Goal: Task Accomplishment & Management: Use online tool/utility

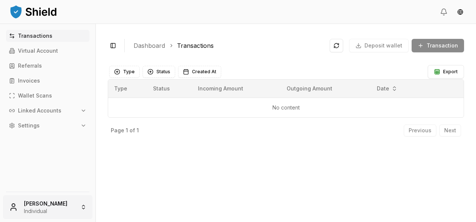
click at [72, 199] on html "Transactions Virtual Account Referrals Invoices Wallet Scans Linked Accounts Se…" at bounding box center [238, 111] width 476 height 222
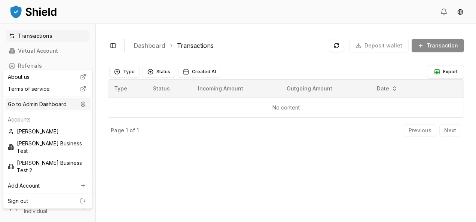
click at [54, 105] on div "Go to Admin Dashboard" at bounding box center [48, 105] width 86 height 12
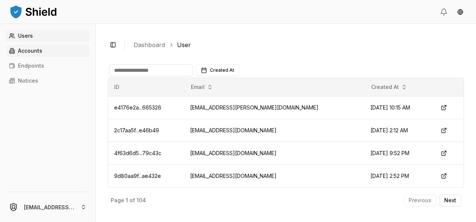
click at [76, 54] on link "Accounts" at bounding box center [48, 51] width 84 height 12
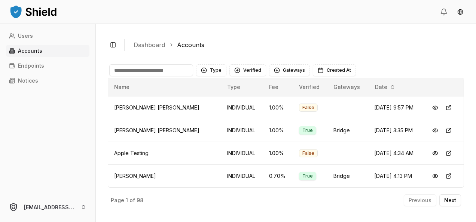
click at [142, 72] on input at bounding box center [151, 70] width 84 height 12
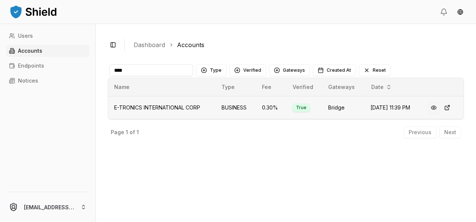
type input "****"
click at [436, 107] on button at bounding box center [433, 107] width 13 height 13
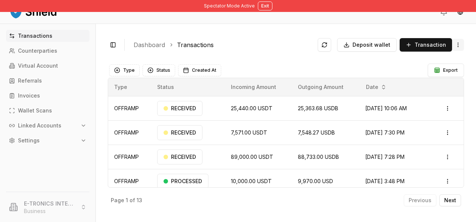
click at [463, 40] on html "Spectator Mode Active Exit Transactions Counterparties Virtual Account Referral…" at bounding box center [238, 111] width 476 height 222
click at [438, 73] on span "Withdraw Funds" at bounding box center [427, 75] width 40 height 7
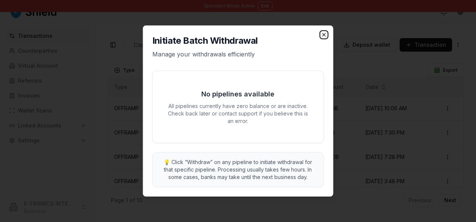
click at [324, 35] on icon "button" at bounding box center [323, 34] width 3 height 3
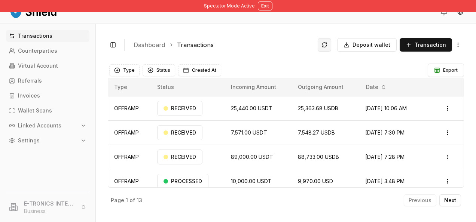
click at [323, 48] on button at bounding box center [324, 44] width 13 height 13
click at [458, 40] on html "Spectator Mode Active Exit Transactions Counterparties Virtual Account Referral…" at bounding box center [238, 111] width 476 height 222
click at [436, 74] on span "Withdraw Funds" at bounding box center [427, 75] width 40 height 7
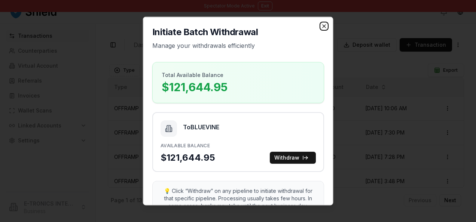
click at [321, 25] on icon "button" at bounding box center [324, 26] width 6 height 6
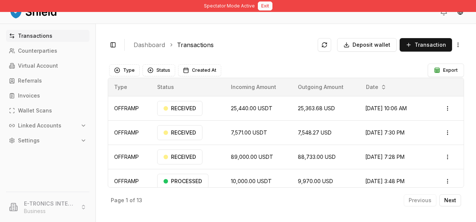
click at [262, 5] on button "Exit" at bounding box center [265, 5] width 15 height 9
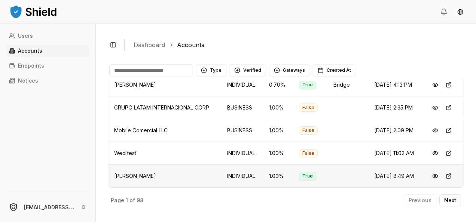
scroll to position [198, 0]
click at [452, 204] on button "Next" at bounding box center [451, 201] width 22 height 12
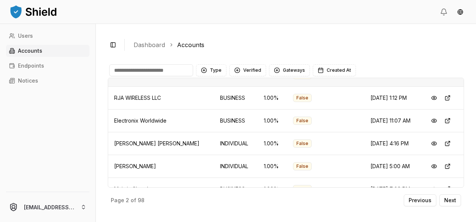
scroll to position [90, 0]
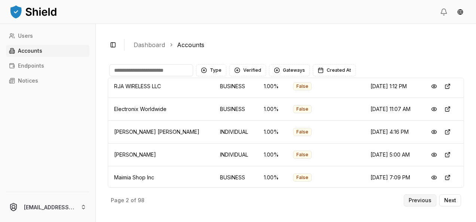
click at [410, 197] on button "Previous" at bounding box center [420, 201] width 33 height 12
